Goal: Check status

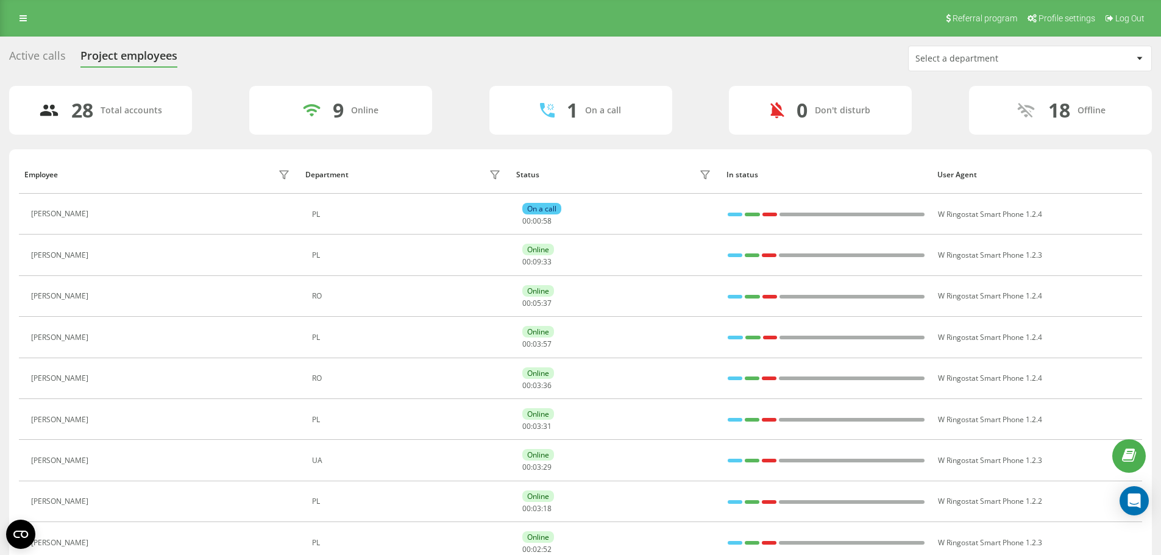
click at [49, 53] on div "Active calls" at bounding box center [37, 58] width 57 height 19
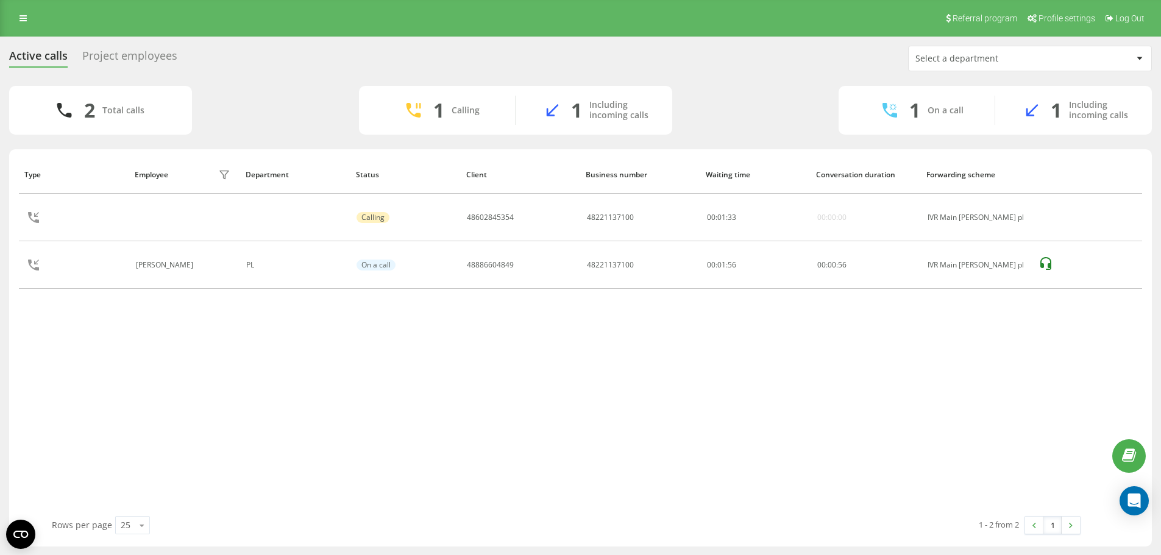
click at [105, 48] on div "Active calls Project employees Select a department" at bounding box center [580, 59] width 1142 height 26
click at [105, 52] on div "Project employees" at bounding box center [129, 58] width 95 height 19
